Goal: Information Seeking & Learning: Learn about a topic

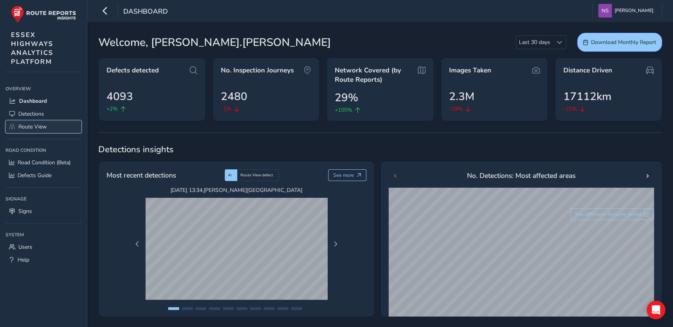
click at [39, 129] on span "Route View" at bounding box center [32, 126] width 28 height 7
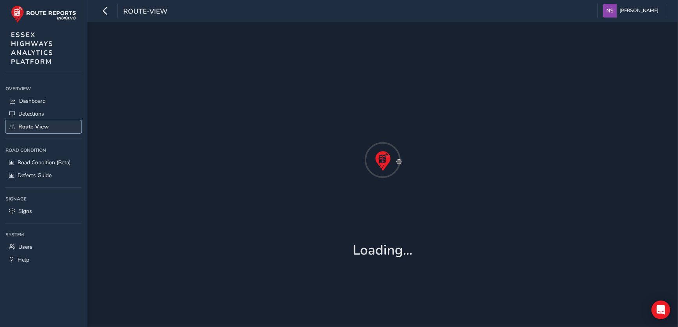
click at [37, 129] on span "Route View" at bounding box center [33, 126] width 30 height 7
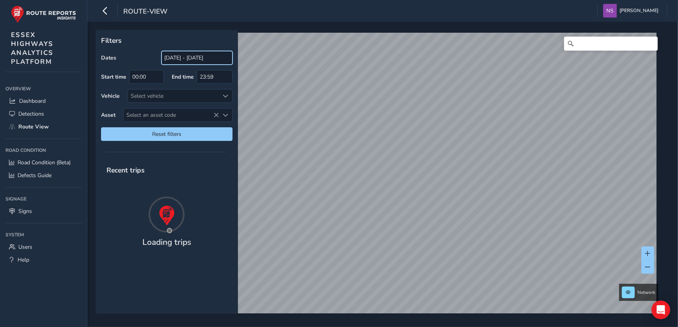
click at [172, 61] on input "[DATE] - [DATE]" at bounding box center [196, 58] width 71 height 14
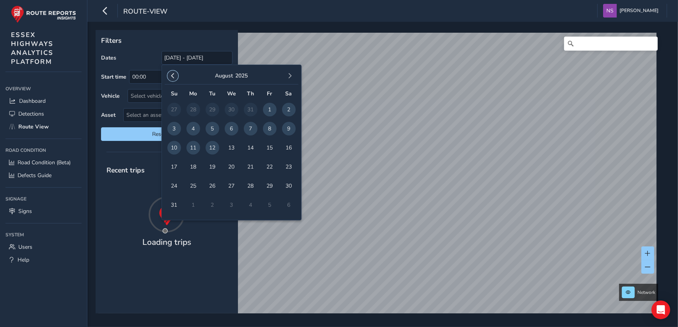
click at [172, 74] on span "button" at bounding box center [172, 75] width 5 height 5
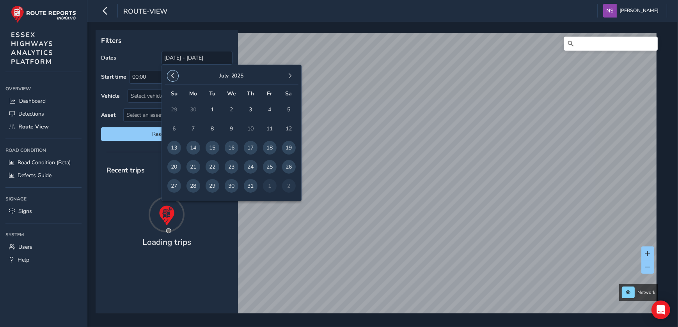
click at [174, 76] on span "button" at bounding box center [172, 75] width 5 height 5
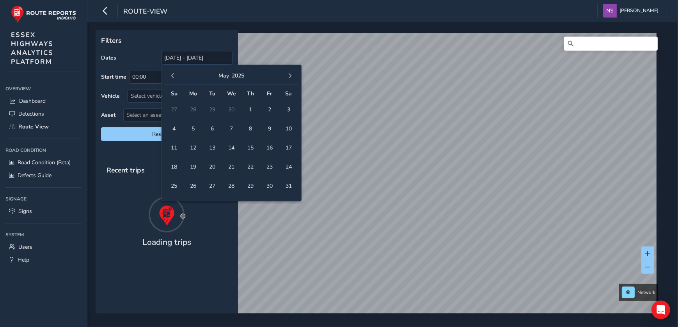
click at [174, 76] on span "button" at bounding box center [172, 75] width 5 height 5
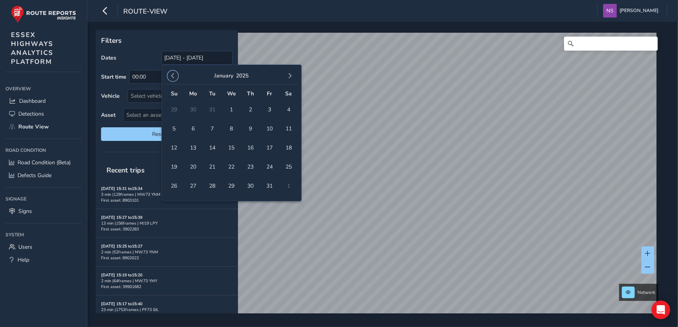
click at [174, 76] on span "button" at bounding box center [172, 75] width 5 height 5
click at [172, 128] on span "3" at bounding box center [174, 129] width 14 height 14
click at [252, 129] on span "7" at bounding box center [251, 129] width 14 height 14
type input "[DATE] - [DATE]"
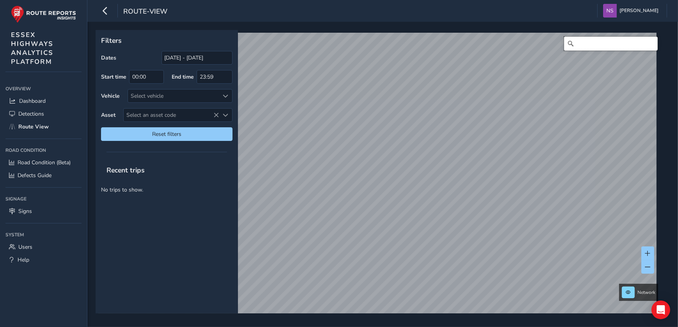
click at [591, 41] on input "Search" at bounding box center [611, 44] width 94 height 14
click at [517, 45] on div "[STREET_ADDRESS][PERSON_NAME][PERSON_NAME], [GEOGRAPHIC_DATA] [GEOGRAPHIC_DATA]…" at bounding box center [379, 178] width 563 height 290
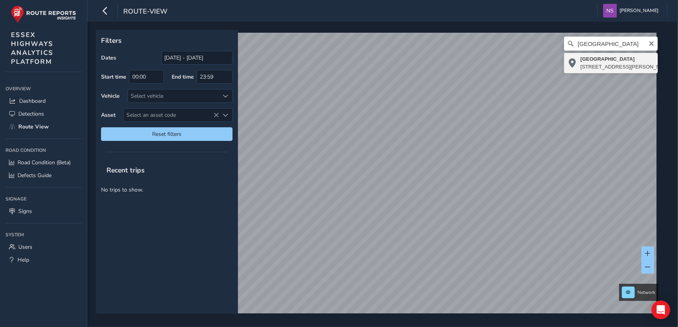
type input "[STREET_ADDRESS][PERSON_NAME]"
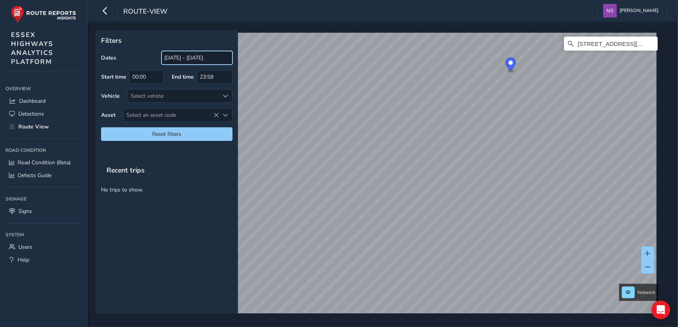
click at [209, 63] on input "[DATE] - [DATE]" at bounding box center [196, 58] width 71 height 14
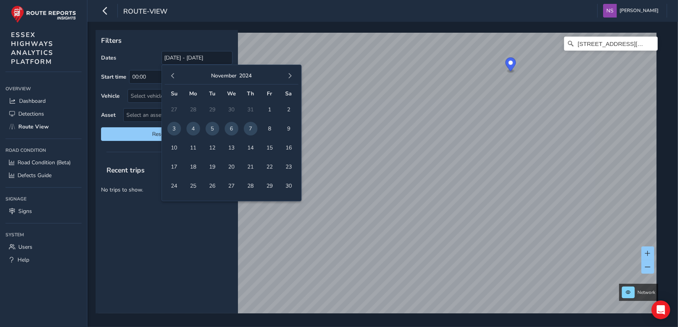
click at [207, 108] on td "29" at bounding box center [212, 109] width 19 height 19
click at [172, 76] on span "button" at bounding box center [172, 75] width 5 height 5
click at [228, 129] on span "9" at bounding box center [232, 129] width 14 height 14
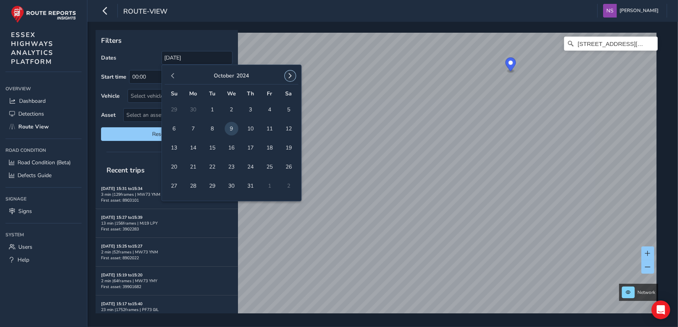
click at [286, 78] on button "button" at bounding box center [290, 76] width 11 height 11
click at [248, 186] on span "28" at bounding box center [251, 186] width 14 height 14
type input "[DATE] - [DATE]"
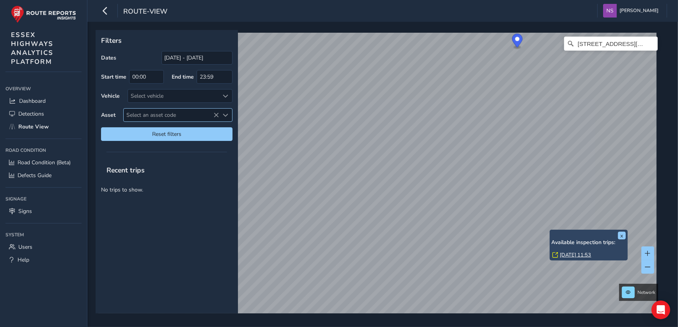
click at [550, 232] on div "x Available inspection trips: [DATE] 11:53 Filters Dates [DATE] - [DATE] Start …" at bounding box center [380, 172] width 568 height 284
click at [575, 254] on link "[DATE] 11:53" at bounding box center [575, 255] width 31 height 7
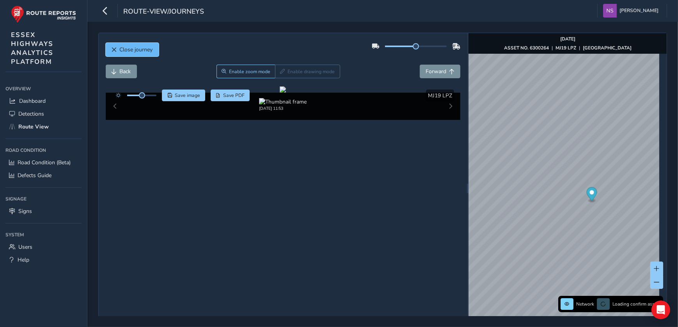
click at [131, 50] on span "Close journey" at bounding box center [136, 49] width 33 height 7
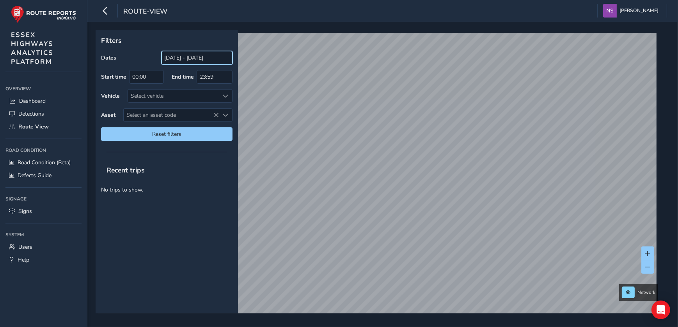
click at [165, 55] on input "[DATE] - [DATE]" at bounding box center [196, 58] width 71 height 14
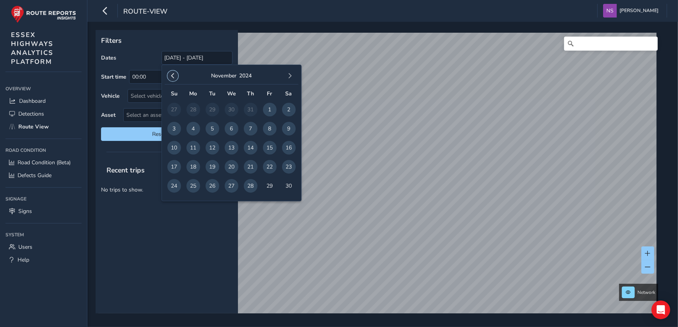
click at [174, 76] on span "button" at bounding box center [172, 75] width 5 height 5
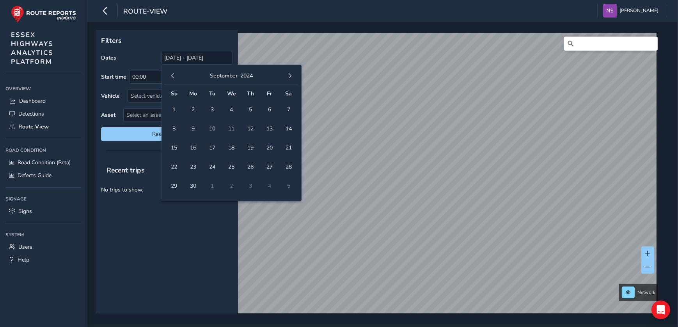
click at [174, 76] on span "button" at bounding box center [172, 75] width 5 height 5
click at [191, 129] on span "5" at bounding box center [193, 129] width 14 height 14
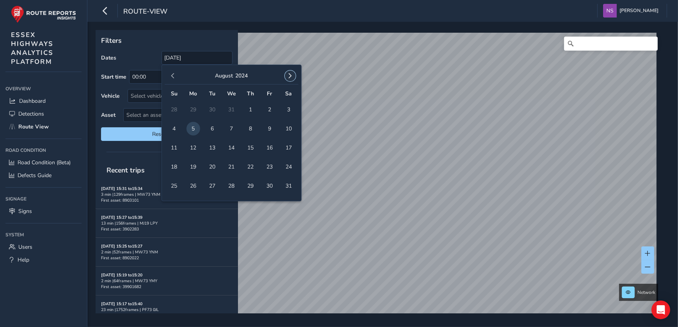
click at [291, 75] on span "button" at bounding box center [289, 75] width 5 height 5
click at [233, 164] on span "25" at bounding box center [232, 167] width 14 height 14
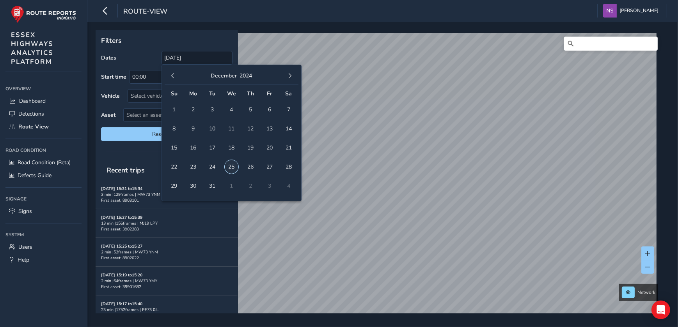
type input "[DATE] - [DATE]"
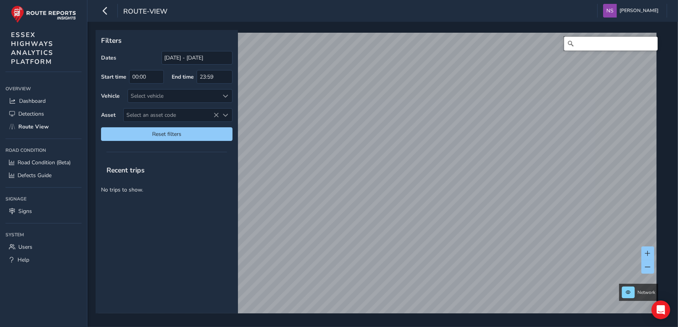
click at [581, 42] on input "Search" at bounding box center [611, 44] width 94 height 14
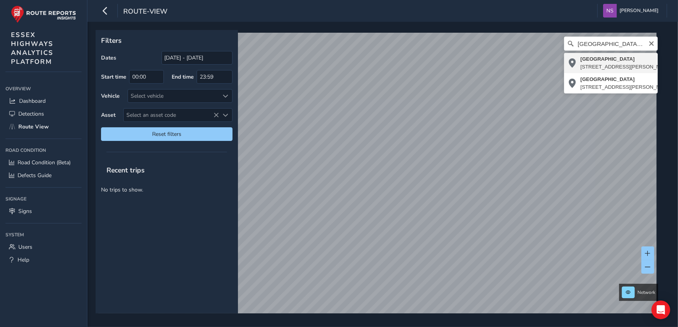
type input "[STREET_ADDRESS][PERSON_NAME]"
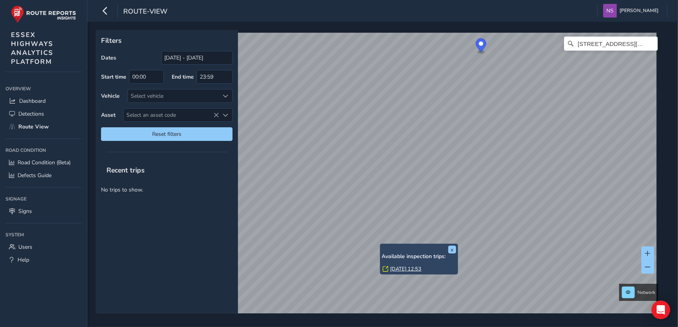
click at [381, 245] on div "x Available inspection trips: [DATE] 12:53" at bounding box center [419, 259] width 78 height 31
click at [407, 267] on link "[DATE] 12:53" at bounding box center [405, 269] width 31 height 7
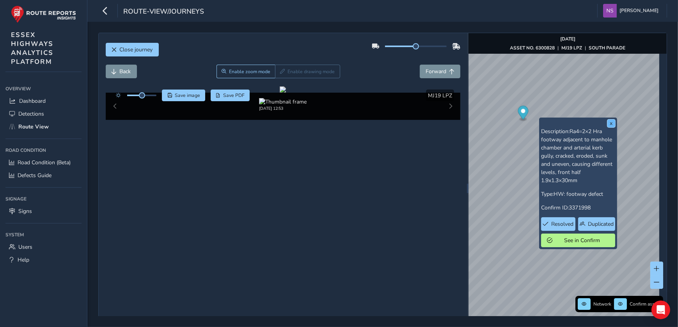
click at [612, 125] on button "x" at bounding box center [611, 124] width 8 height 8
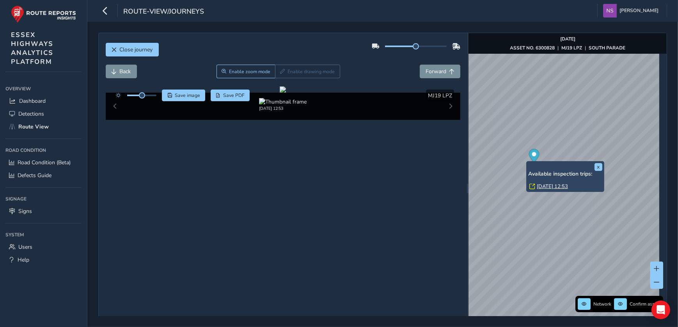
click at [528, 163] on div "x Available inspection trips: [DATE] 12:53" at bounding box center [565, 176] width 74 height 27
click at [546, 187] on link "[DATE] 12:53" at bounding box center [551, 186] width 31 height 7
click at [543, 186] on link "[DATE] 12:53" at bounding box center [551, 186] width 31 height 7
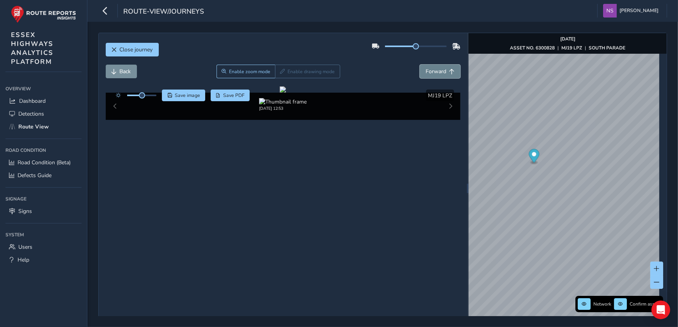
click at [425, 72] on span "Forward" at bounding box center [435, 71] width 21 height 7
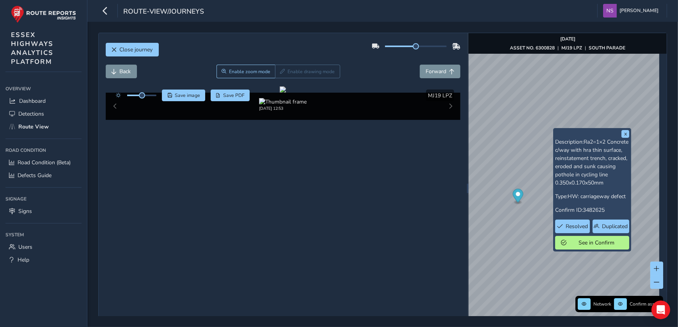
click at [577, 195] on div "x Description: Ra2=1×2 Concrete c/way with hra thin surface, reinstatement tren…" at bounding box center [567, 188] width 198 height 311
click at [624, 133] on button "x" at bounding box center [625, 134] width 8 height 8
